Goal: Participate in discussion: Engage in conversation with other users on a specific topic

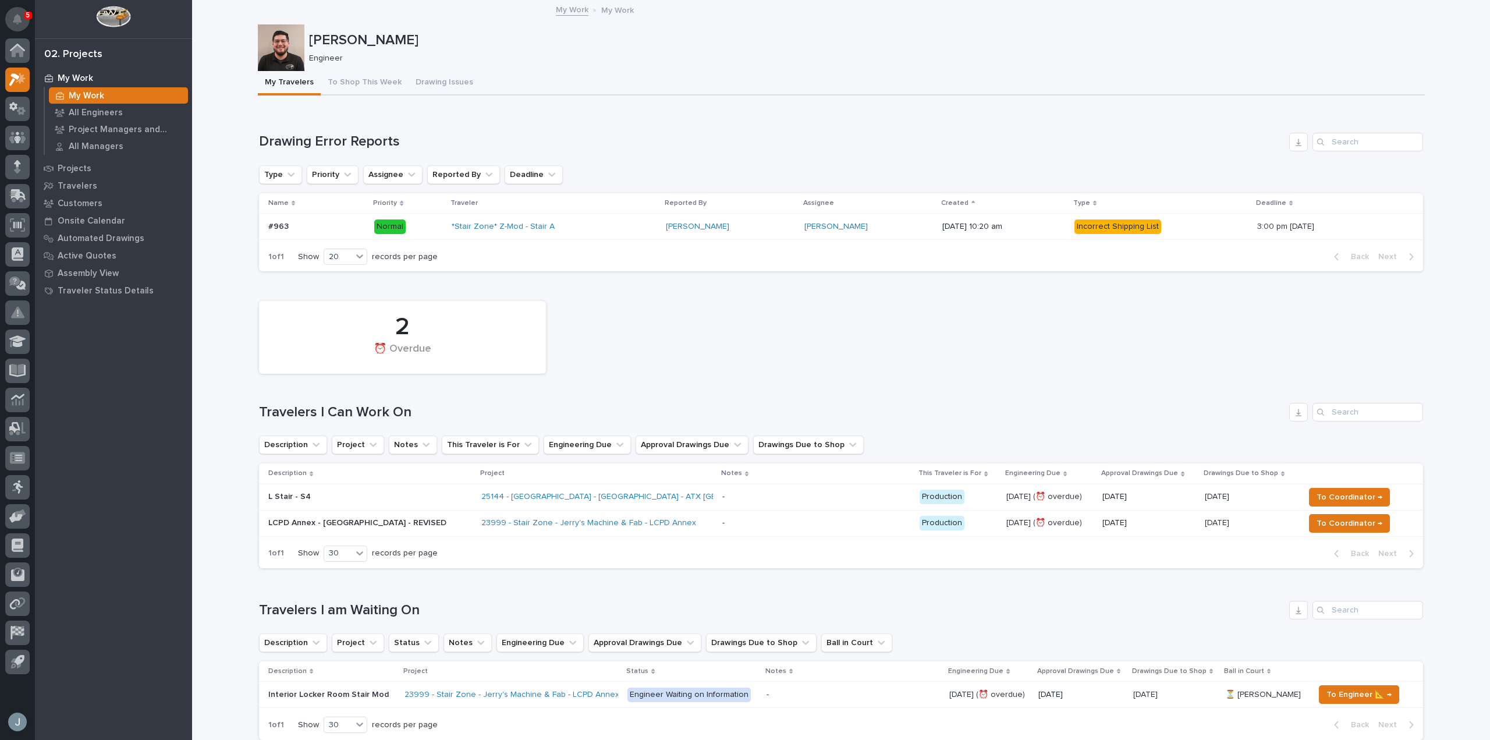
click at [16, 12] on button "Notifications" at bounding box center [17, 19] width 24 height 24
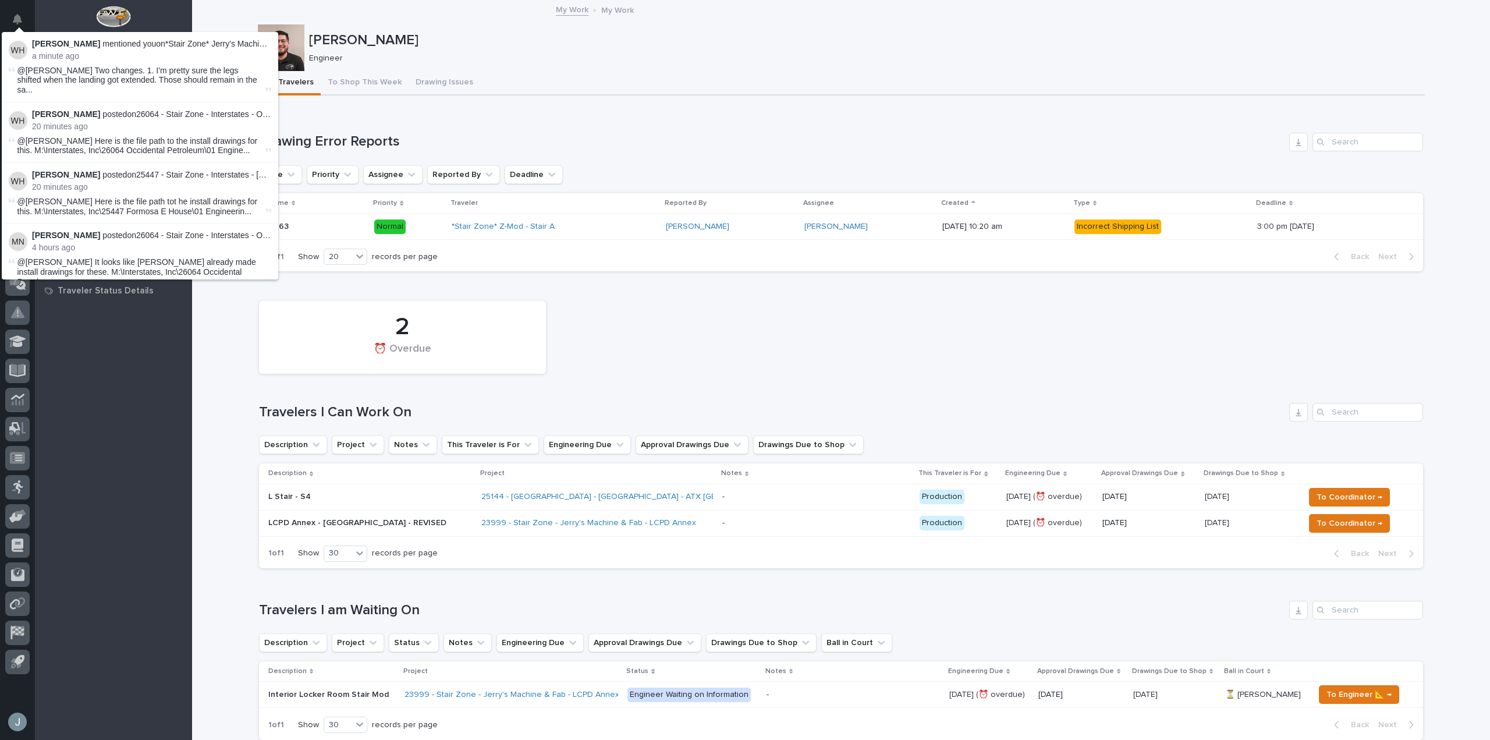
click at [133, 68] on span "@Juan Santillan Two changes. 1. I'm pretty sure the legs shifted when the landi…" at bounding box center [140, 80] width 246 height 29
click at [674, 528] on div "23999 - Stair Zone - Jerry's Machine & Fab - LCPD Annex" at bounding box center [597, 522] width 232 height 19
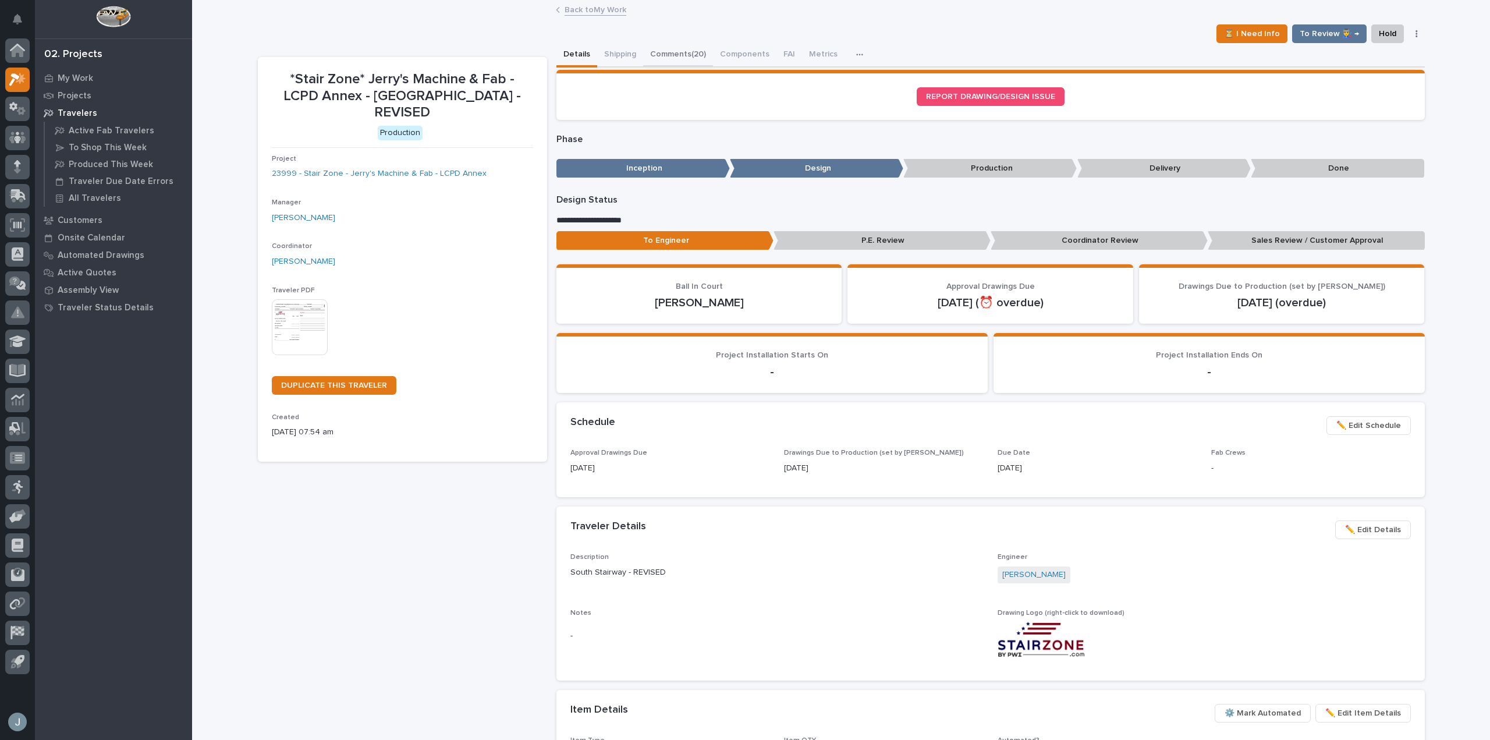
click at [688, 59] on button "Comments (20)" at bounding box center [678, 55] width 70 height 24
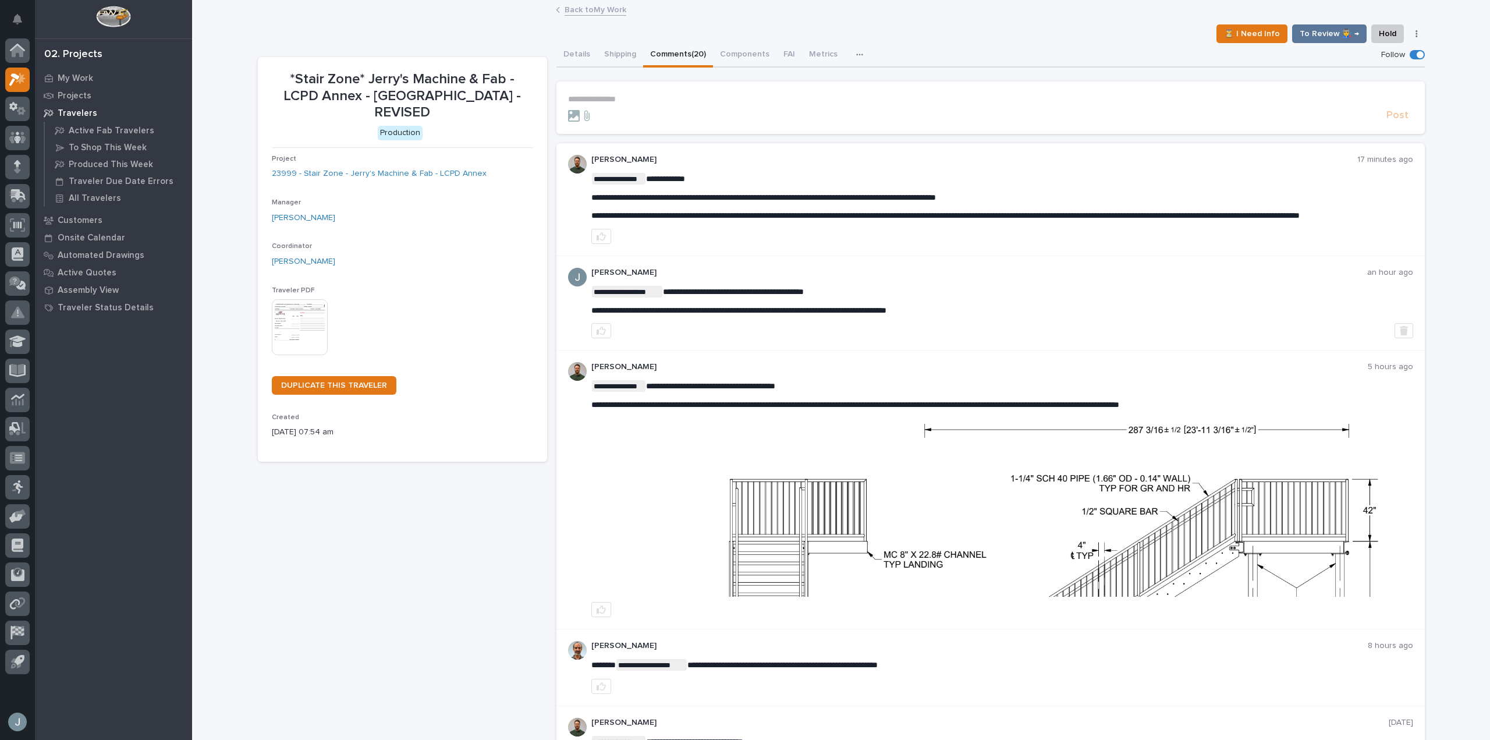
click at [632, 99] on p "**********" at bounding box center [990, 99] width 845 height 10
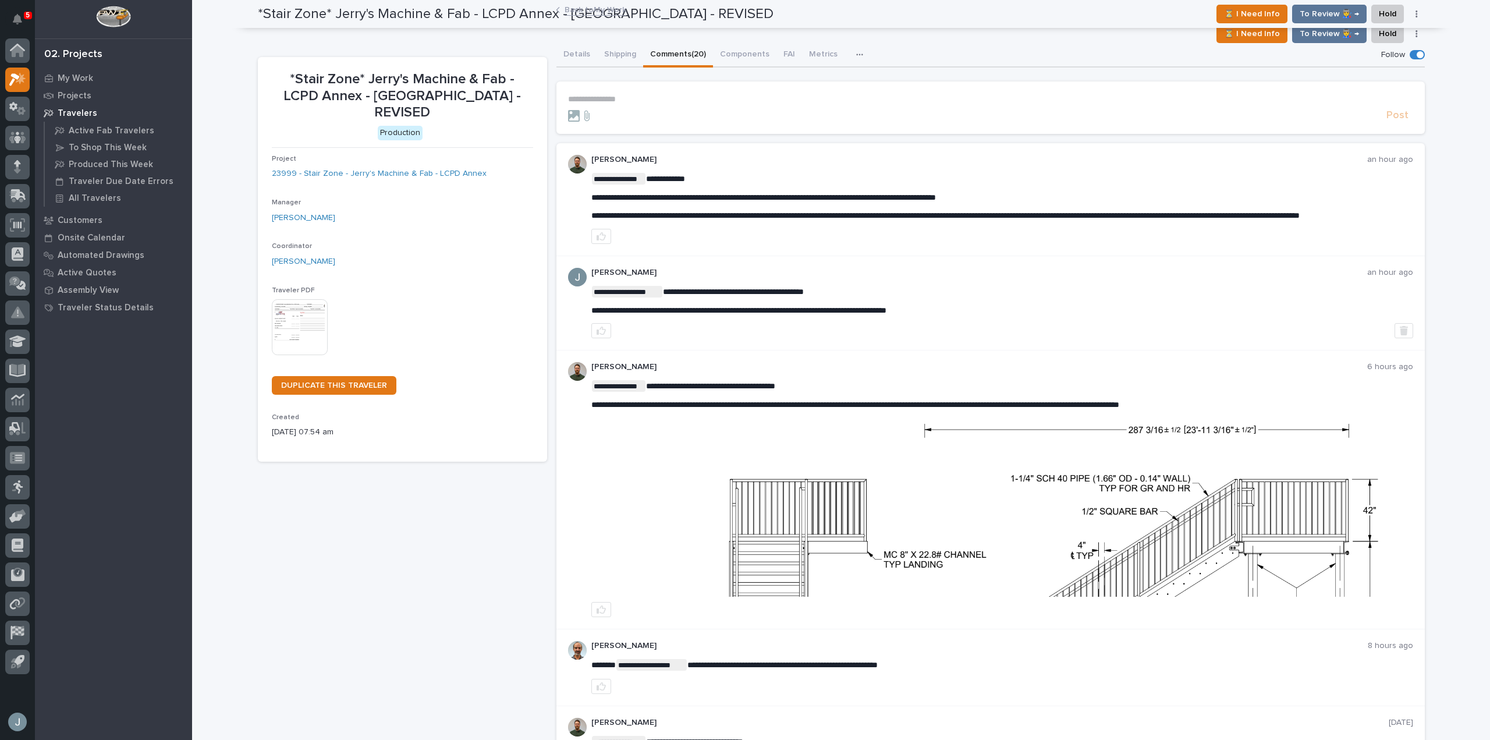
scroll to position [83, 0]
